Goal: Information Seeking & Learning: Learn about a topic

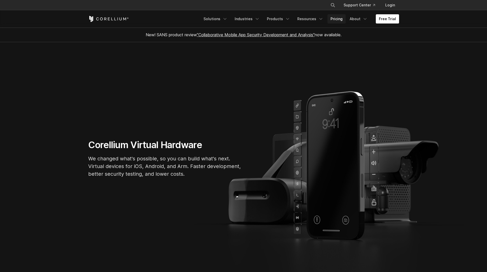
click at [341, 19] on link "Pricing" at bounding box center [336, 18] width 18 height 9
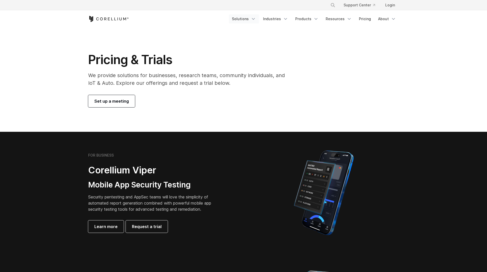
click at [255, 17] on icon "Navigation Menu" at bounding box center [253, 18] width 5 height 5
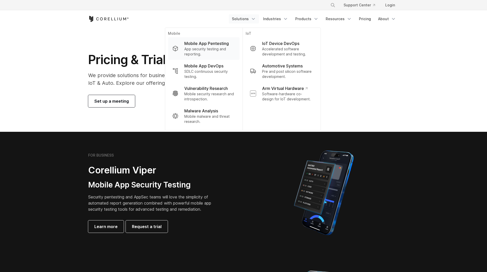
click at [209, 48] on p "App security testing and reporting." at bounding box center [209, 52] width 51 height 10
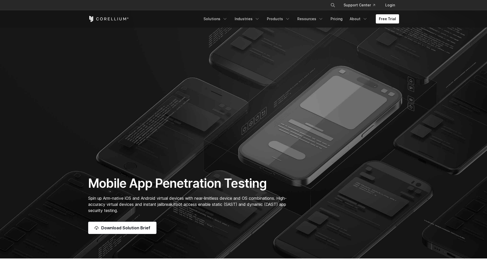
drag, startPoint x: 252, startPoint y: 148, endPoint x: 228, endPoint y: 75, distance: 77.8
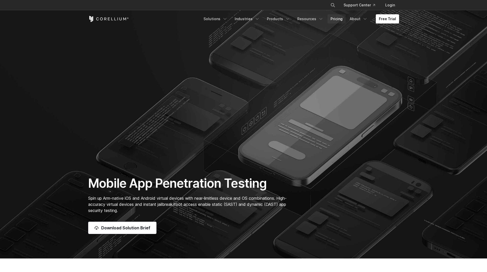
click at [342, 18] on link "Pricing" at bounding box center [336, 18] width 18 height 9
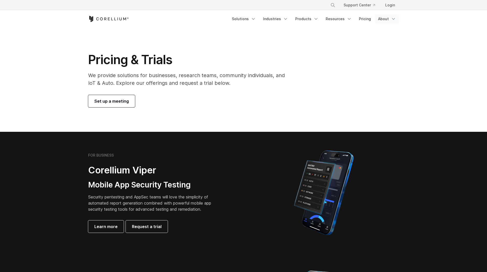
click at [394, 16] on link "About" at bounding box center [387, 18] width 24 height 9
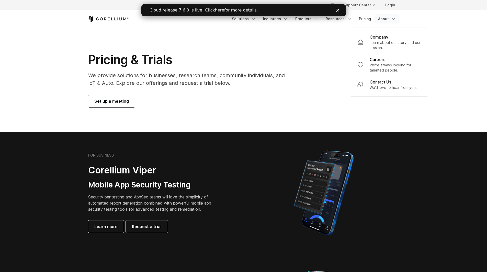
click at [337, 10] on polygon "Close" at bounding box center [337, 10] width 3 height 3
